Goal: Task Accomplishment & Management: Use online tool/utility

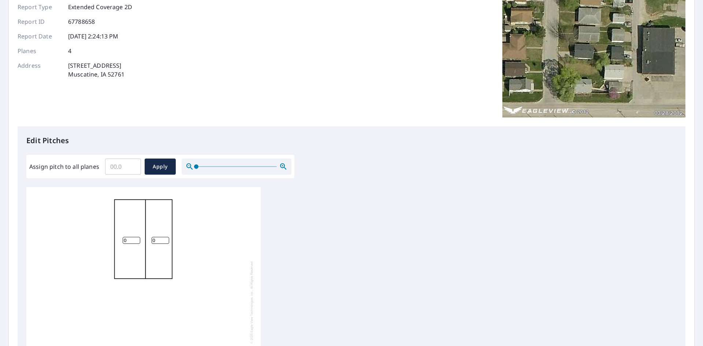
scroll to position [73, 0]
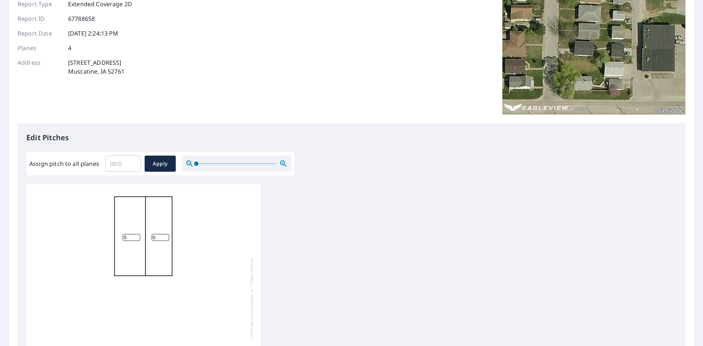
drag, startPoint x: 130, startPoint y: 238, endPoint x: 119, endPoint y: 238, distance: 11.4
click at [120, 238] on div "0 0 0 0" at bounding box center [143, 299] width 234 height 230
type input "6"
click at [159, 237] on input "0" at bounding box center [161, 237] width 18 height 7
type input "6"
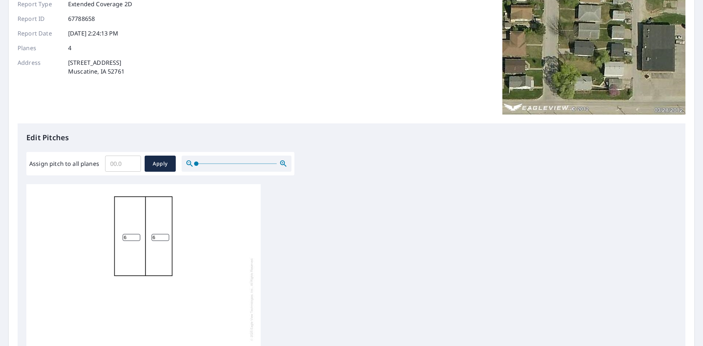
click at [234, 230] on div "6 6 0 0" at bounding box center [143, 299] width 234 height 230
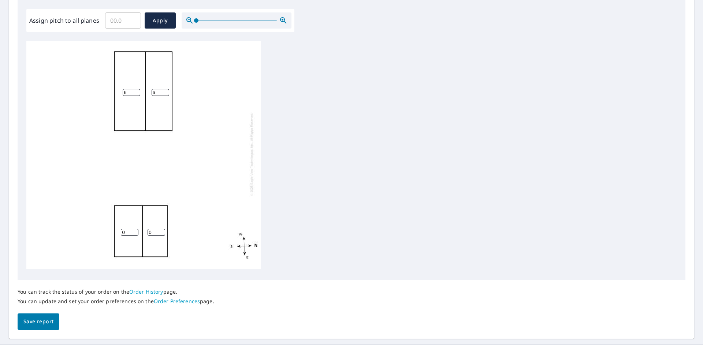
scroll to position [220, 0]
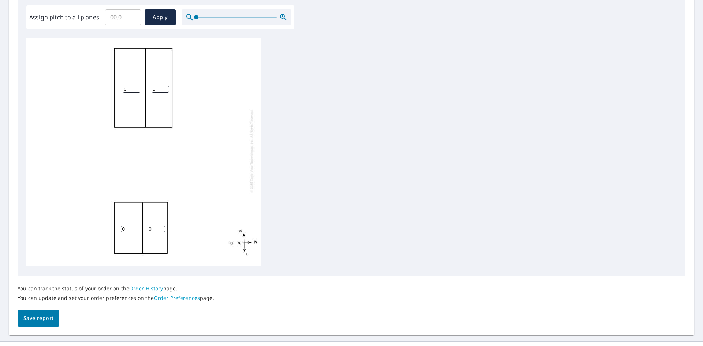
click at [127, 226] on input "0" at bounding box center [130, 229] width 18 height 7
type input "6"
click at [157, 226] on input "0" at bounding box center [157, 229] width 18 height 7
type input "6"
click at [208, 152] on div "6 6 6 6" at bounding box center [143, 151] width 234 height 230
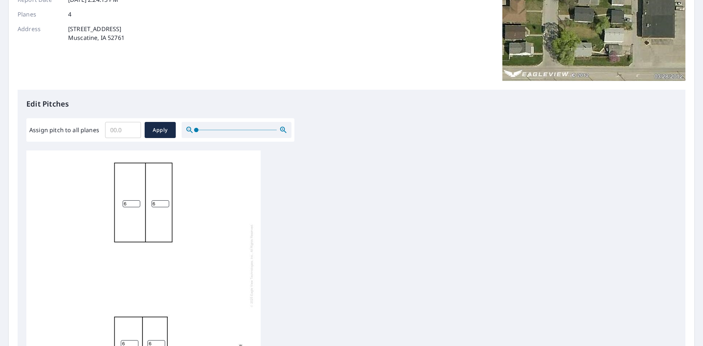
scroll to position [146, 0]
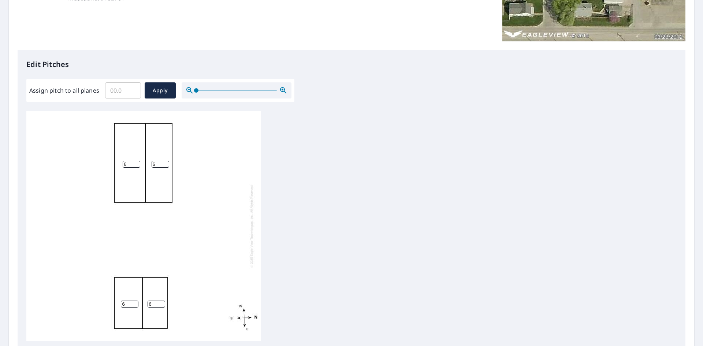
click at [135, 147] on div "6 6 6 6" at bounding box center [143, 226] width 234 height 230
drag, startPoint x: 125, startPoint y: 92, endPoint x: 87, endPoint y: 92, distance: 38.5
click at [87, 92] on div "Assign pitch to all planes ​ Apply" at bounding box center [160, 90] width 262 height 16
click at [132, 90] on input "0.1" at bounding box center [123, 90] width 36 height 21
click at [131, 89] on input "0.2" at bounding box center [123, 90] width 36 height 21
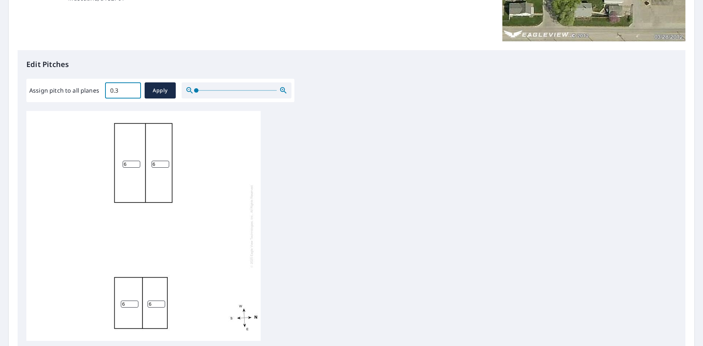
click at [130, 89] on input "0.3" at bounding box center [123, 90] width 36 height 21
click at [130, 89] on input "0.4" at bounding box center [123, 90] width 36 height 21
click at [130, 89] on input "0.5" at bounding box center [123, 90] width 36 height 21
click at [130, 89] on input "0.6" at bounding box center [123, 90] width 36 height 21
click at [130, 89] on input "0.7" at bounding box center [123, 90] width 36 height 21
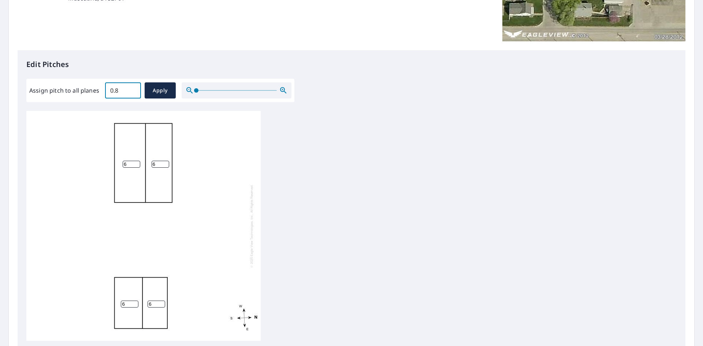
click at [130, 89] on input "0.8" at bounding box center [123, 90] width 36 height 21
click at [130, 89] on input "0.9" at bounding box center [123, 90] width 36 height 21
click at [130, 89] on input "1" at bounding box center [123, 90] width 36 height 21
click at [130, 89] on input "1.1" at bounding box center [123, 90] width 36 height 21
click at [130, 89] on input "1.2" at bounding box center [123, 90] width 36 height 21
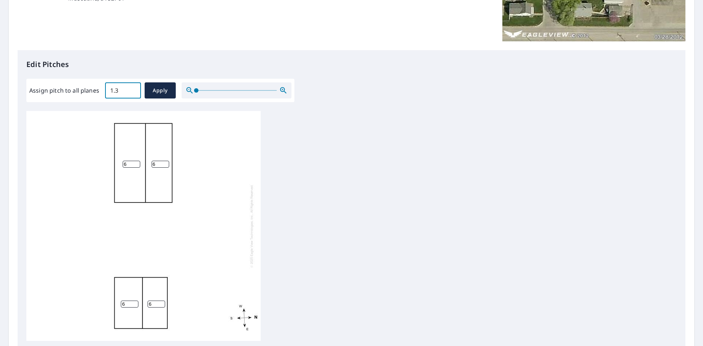
click at [130, 89] on input "1.3" at bounding box center [123, 90] width 36 height 21
click at [130, 89] on input "1.4" at bounding box center [123, 90] width 36 height 21
click at [130, 89] on input "1.5" at bounding box center [123, 90] width 36 height 21
click at [130, 89] on input "1.6" at bounding box center [123, 90] width 36 height 21
click at [130, 89] on input "1.7" at bounding box center [123, 90] width 36 height 21
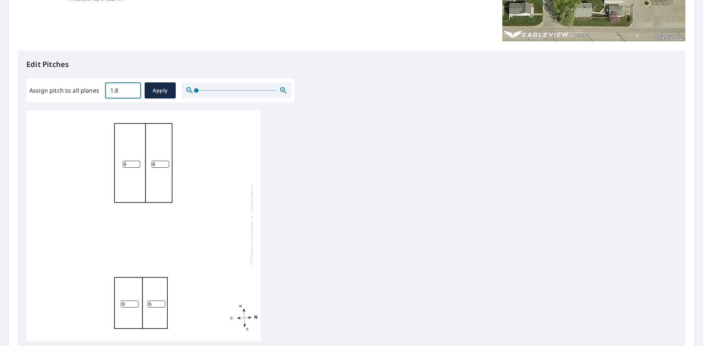
click at [130, 89] on input "1.8" at bounding box center [123, 90] width 36 height 21
type input "6"
click at [131, 89] on input "6" at bounding box center [123, 90] width 36 height 21
click at [239, 139] on div "6 6 6 6" at bounding box center [143, 226] width 234 height 230
click at [171, 97] on button "Apply" at bounding box center [160, 90] width 31 height 16
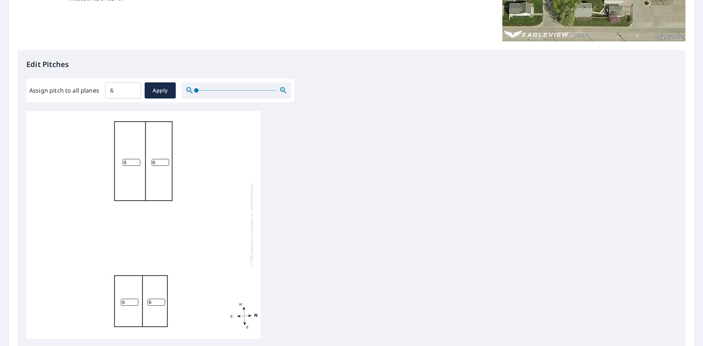
scroll to position [7, 0]
click at [130, 152] on div "6 6 6 6" at bounding box center [143, 224] width 234 height 230
drag, startPoint x: 137, startPoint y: 157, endPoint x: 133, endPoint y: 156, distance: 4.5
type input "5"
click at [133, 159] on input "5" at bounding box center [132, 162] width 18 height 7
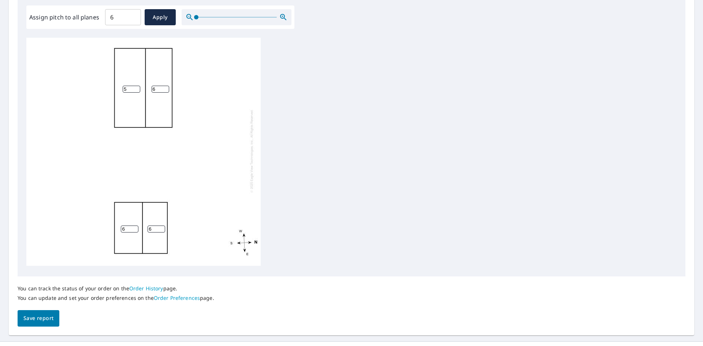
scroll to position [0, 0]
drag, startPoint x: 125, startPoint y: 91, endPoint x: 105, endPoint y: 91, distance: 19.0
click at [106, 91] on div "5 6 6 6" at bounding box center [143, 153] width 234 height 230
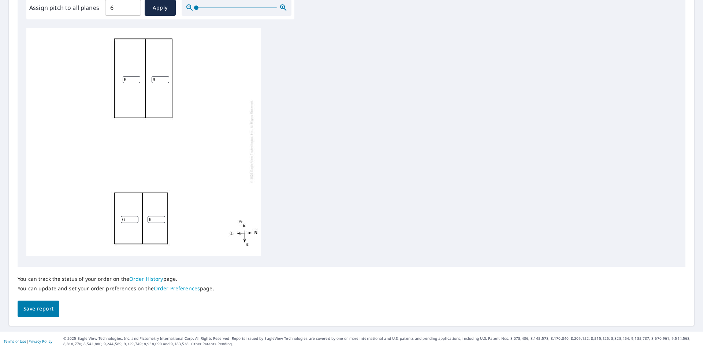
scroll to position [234, 0]
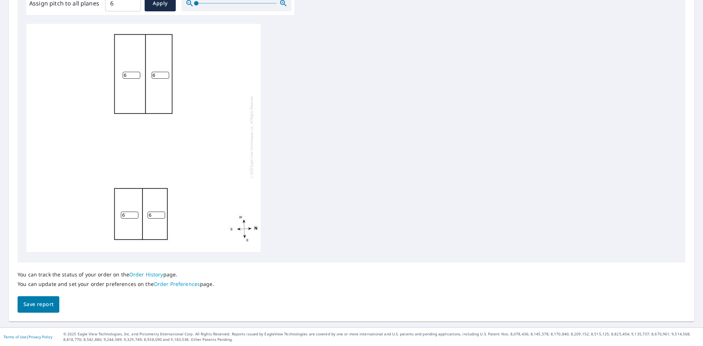
type input "6"
click at [50, 304] on span "Save report" at bounding box center [38, 304] width 30 height 9
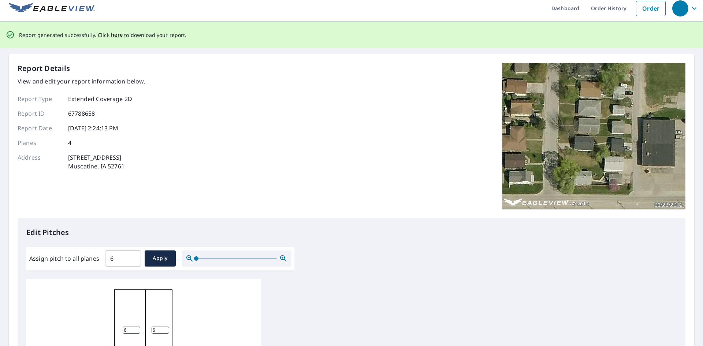
scroll to position [0, 0]
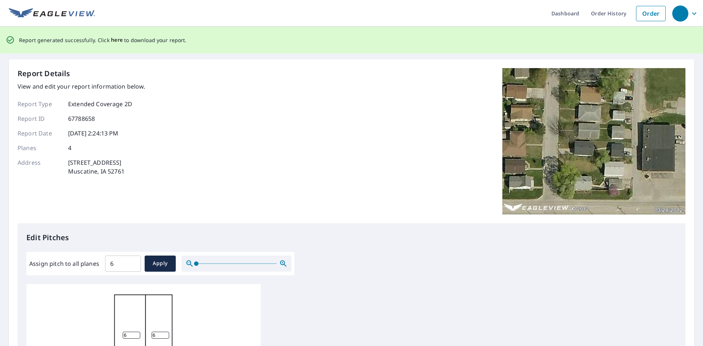
click at [113, 40] on span "here" at bounding box center [117, 40] width 12 height 9
